Goal: Contribute content

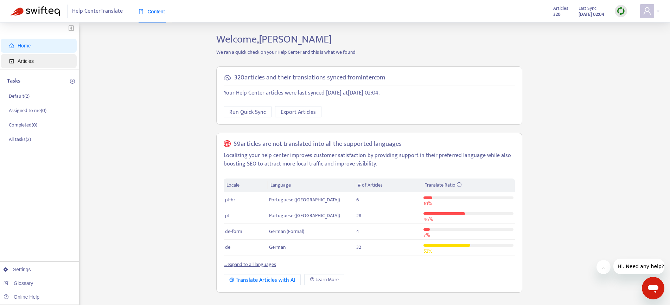
click at [28, 59] on span "Articles" at bounding box center [26, 61] width 16 height 6
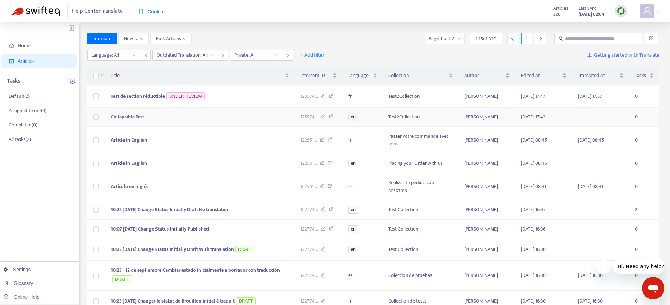
click at [230, 118] on td "Collapsible Test" at bounding box center [200, 117] width 190 height 19
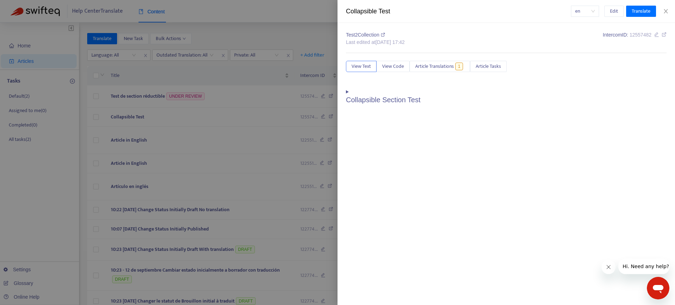
click at [347, 95] on summary "Collapsible Section Test" at bounding box center [506, 96] width 321 height 16
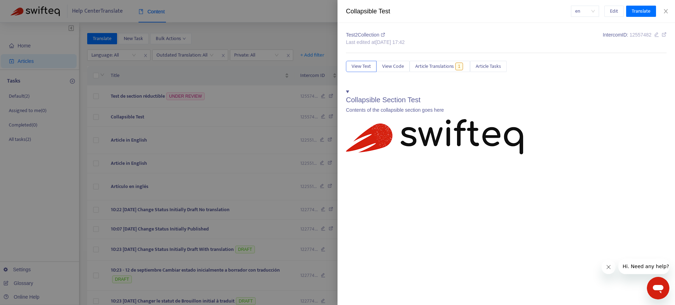
click at [347, 95] on summary "Collapsible Section Test" at bounding box center [506, 96] width 321 height 16
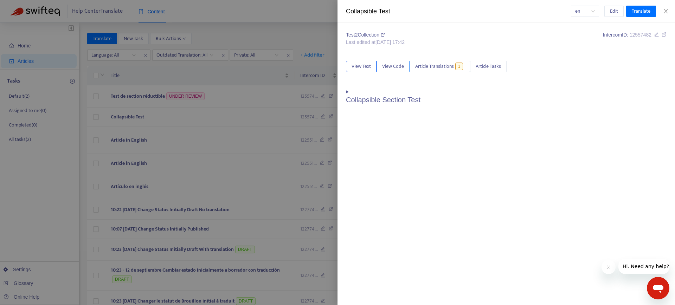
click at [393, 63] on span "View Code" at bounding box center [393, 67] width 22 height 8
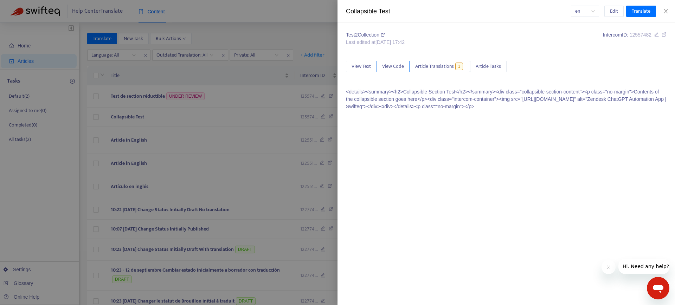
click at [391, 65] on span "View Code" at bounding box center [393, 67] width 22 height 8
click at [615, 9] on span "Edit" at bounding box center [614, 11] width 8 height 8
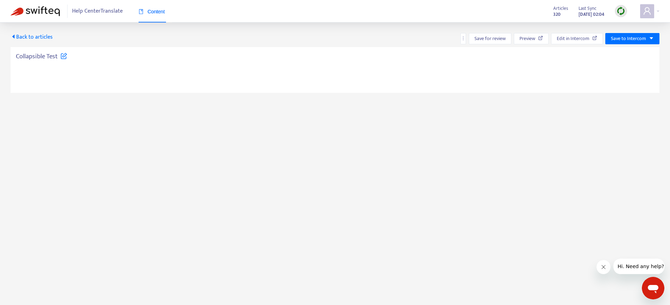
type textarea "**********"
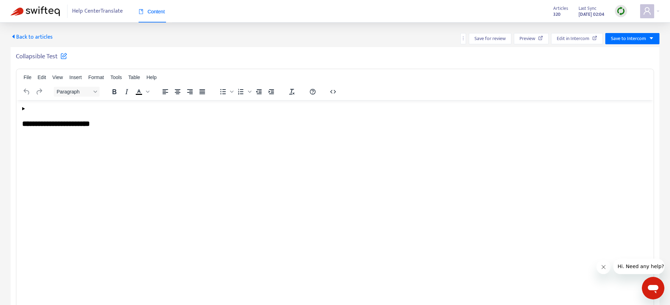
click at [23, 111] on summary "**********" at bounding box center [334, 116] width 625 height 23
click at [23, 107] on summary "**********" at bounding box center [334, 116] width 625 height 23
click at [58, 120] on h2 "**********" at bounding box center [334, 123] width 625 height 10
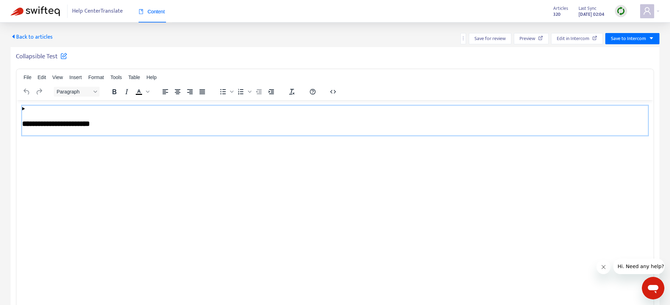
click at [70, 145] on p "Rich Text Area. Press ALT-0 for help." at bounding box center [334, 143] width 625 height 7
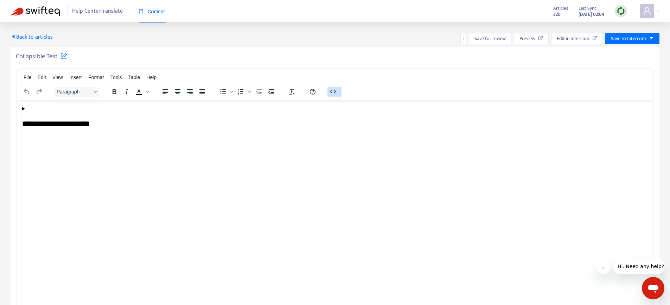
click at [334, 92] on icon "button" at bounding box center [333, 92] width 6 height 4
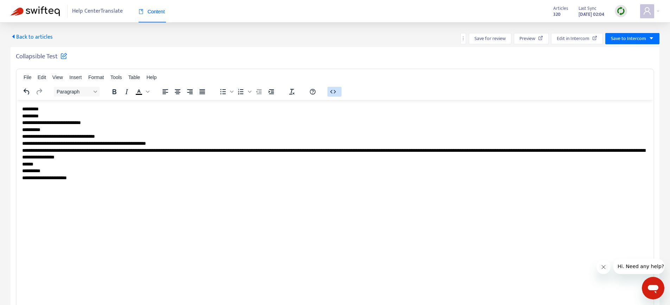
click at [337, 93] on icon "button" at bounding box center [333, 92] width 8 height 8
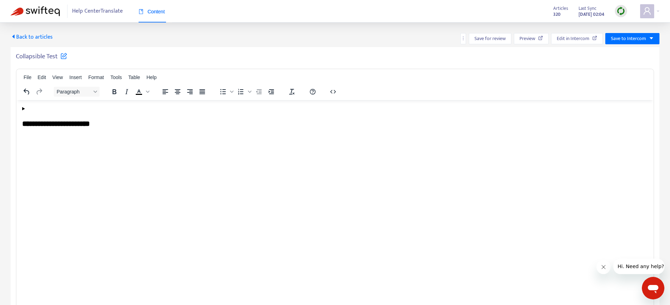
click at [41, 36] on span "Back to articles" at bounding box center [32, 36] width 42 height 9
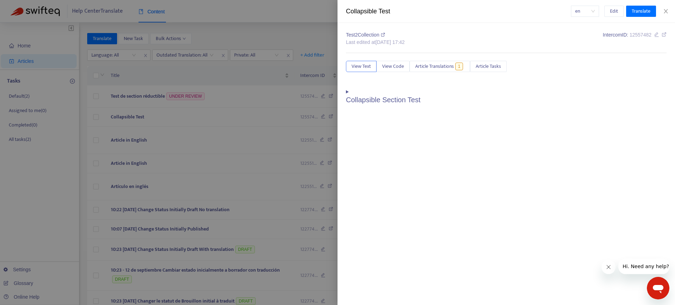
click at [358, 12] on div "Collapsible Test" at bounding box center [458, 11] width 225 height 9
drag, startPoint x: 358, startPoint y: 12, endPoint x: 405, endPoint y: 8, distance: 46.9
click at [405, 8] on div "Collapsible Test" at bounding box center [458, 11] width 225 height 9
copy div "Collapsible Test"
click at [641, 37] on span "12557482" at bounding box center [641, 35] width 22 height 6
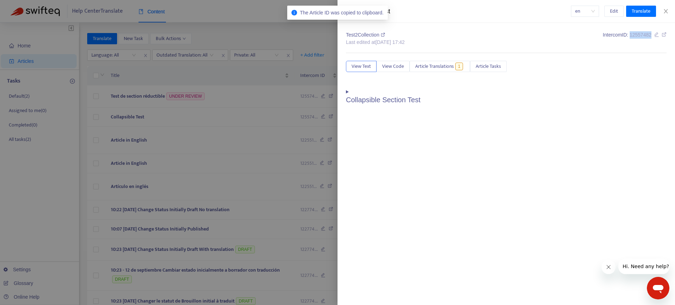
click at [641, 37] on span "12557482" at bounding box center [641, 35] width 22 height 6
copy span "12557482"
click at [637, 37] on span "12557482" at bounding box center [641, 35] width 22 height 6
click at [399, 65] on span "View Code" at bounding box center [393, 67] width 22 height 8
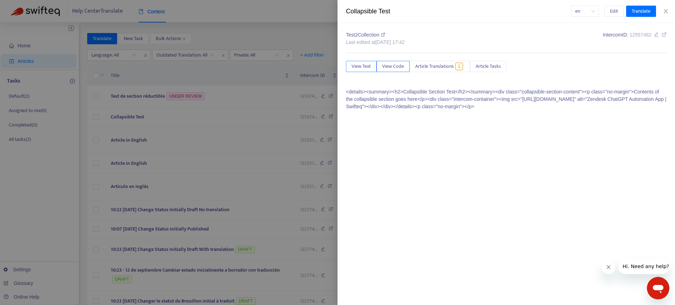
click at [356, 67] on span "View Text" at bounding box center [361, 67] width 19 height 8
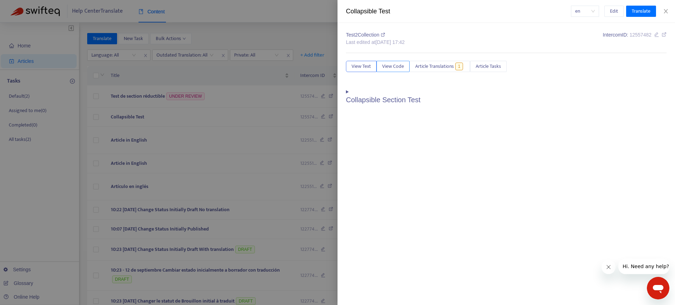
click at [393, 65] on span "View Code" at bounding box center [393, 67] width 22 height 8
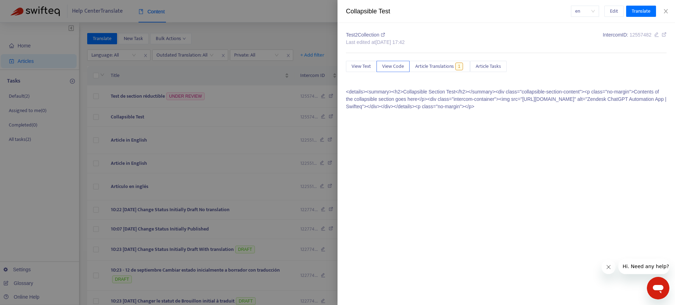
click at [413, 92] on p "<details><summary><h2>Collapsible Section Test</h2></summary><div class="collap…" at bounding box center [506, 99] width 321 height 22
copy p "Collapsible"
click at [416, 92] on p "<details><summary><h2>Collapsible Section Test</h2></summary><div class="collap…" at bounding box center [506, 99] width 321 height 22
click at [444, 94] on p "<details><summary><h2>Collapsible Section Test</h2></summary><div class="collap…" at bounding box center [506, 99] width 321 height 22
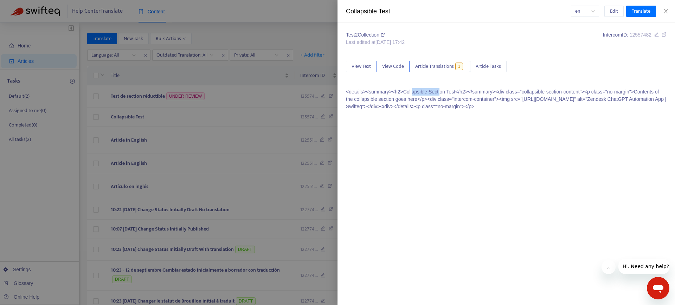
click at [429, 95] on p "<details><summary><h2>Collapsible Section Test</h2></summary><div class="collap…" at bounding box center [506, 99] width 321 height 22
drag, startPoint x: 429, startPoint y: 95, endPoint x: 438, endPoint y: 89, distance: 11.2
click at [436, 94] on p "<details><summary><h2>Collapsible Section Test</h2></summary><div class="collap…" at bounding box center [506, 99] width 321 height 22
click at [443, 68] on span "Article Translations" at bounding box center [434, 67] width 39 height 8
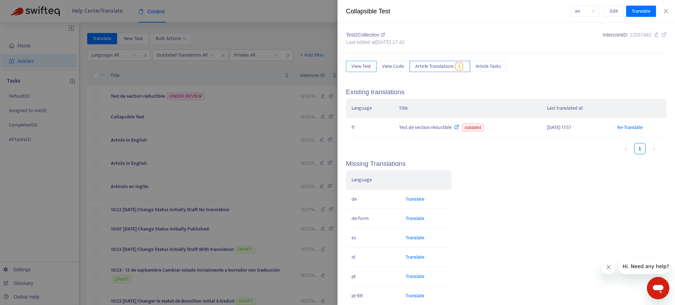
click at [359, 66] on span "View Text" at bounding box center [361, 67] width 19 height 8
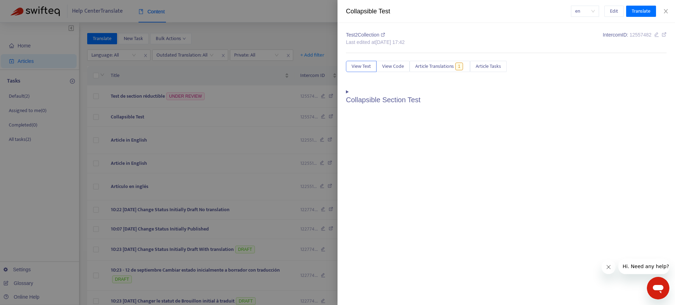
click at [346, 90] on summary "Collapsible Section Test" at bounding box center [506, 96] width 321 height 16
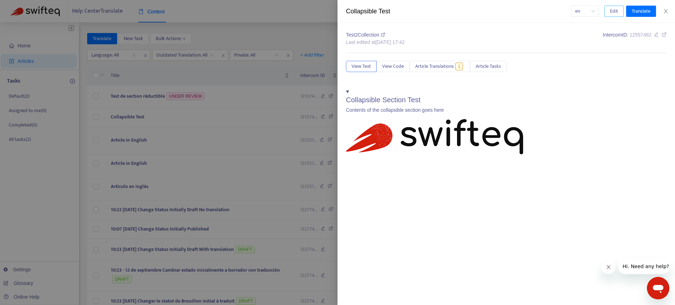
click at [607, 12] on button "Edit" at bounding box center [613, 11] width 19 height 11
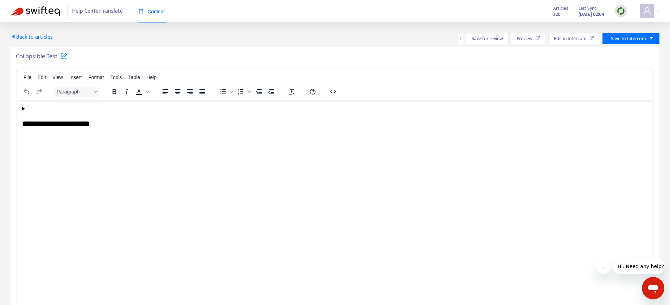
click at [24, 109] on summary "**********" at bounding box center [334, 116] width 625 height 23
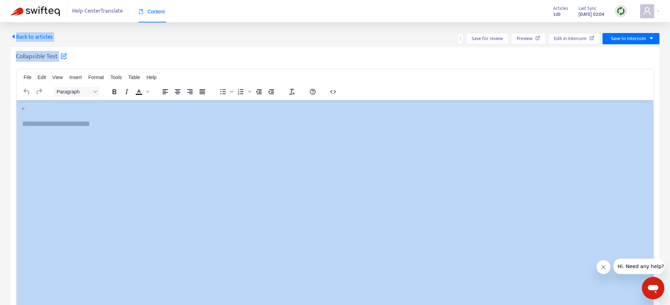
drag, startPoint x: 18, startPoint y: 127, endPoint x: 250, endPoint y: 174, distance: 237.1
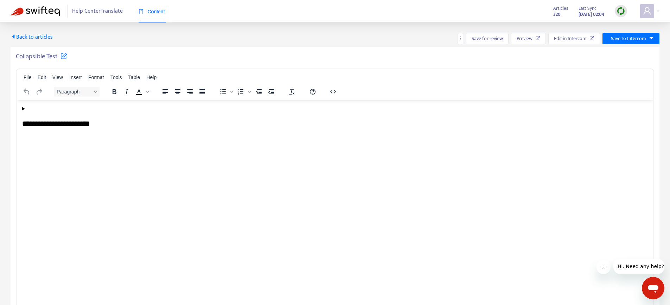
click at [211, 27] on div "Back to articles Save for review Preview Edit in Intercom Save to Intercom Coll…" at bounding box center [335, 189] width 670 height 333
click at [34, 38] on span "Back to articles" at bounding box center [32, 36] width 42 height 9
